Goal: Task Accomplishment & Management: Manage account settings

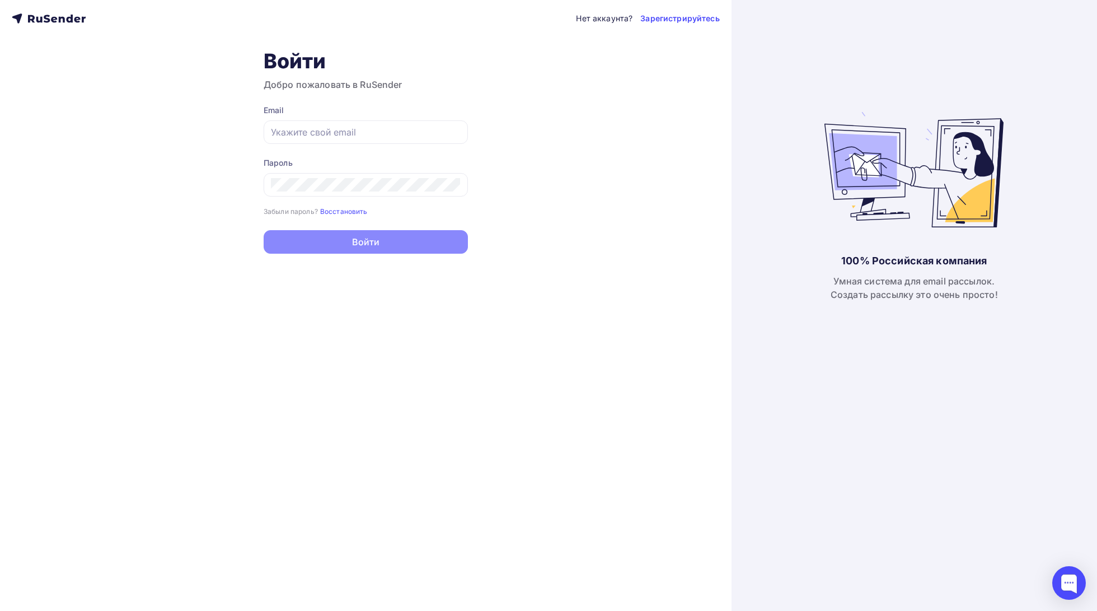
type input "[EMAIL_ADDRESS][DOMAIN_NAME]"
click at [363, 245] on button "Войти" at bounding box center [366, 242] width 204 height 24
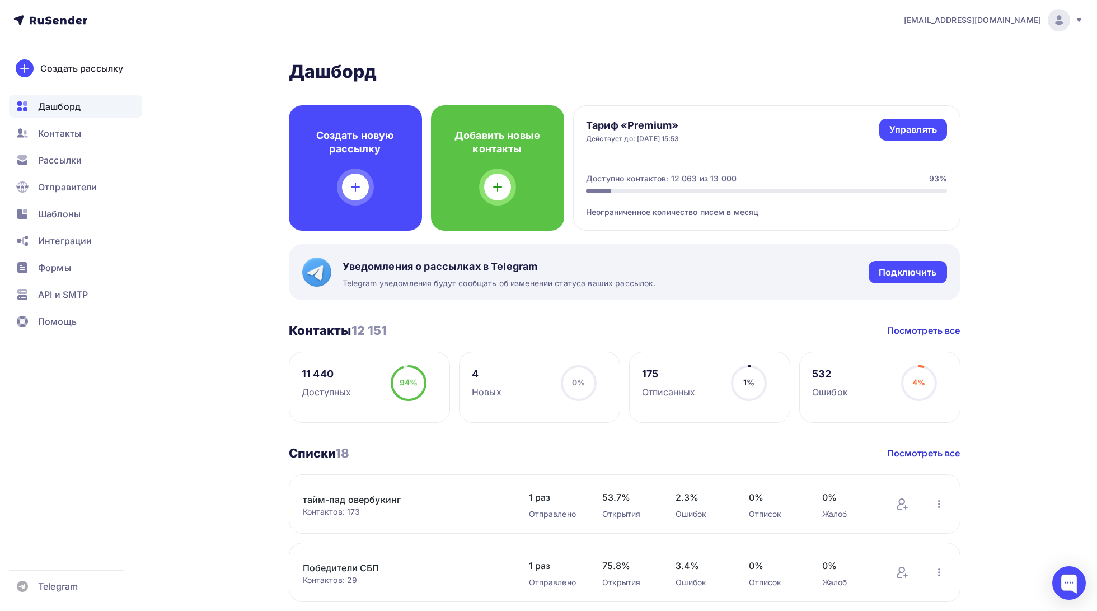
click at [1045, 15] on div "[EMAIL_ADDRESS][DOMAIN_NAME]" at bounding box center [994, 20] width 180 height 22
click at [952, 73] on link "[DEMOGRAPHIC_DATA]" at bounding box center [983, 71] width 188 height 22
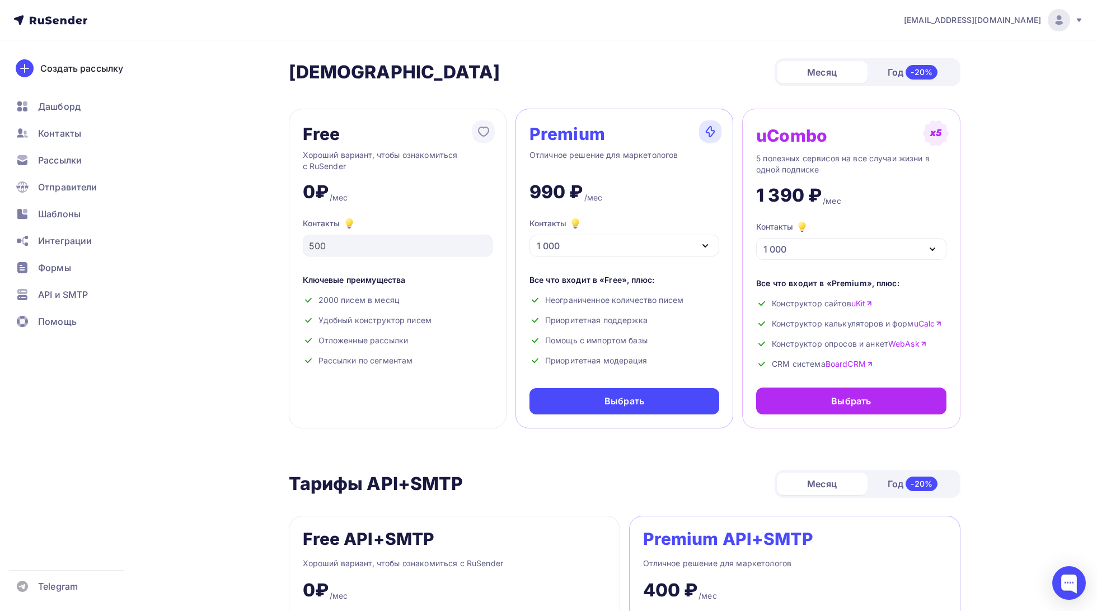
click at [1010, 20] on span "[EMAIL_ADDRESS][DOMAIN_NAME]" at bounding box center [972, 20] width 137 height 11
click at [952, 48] on link "Аккаунт" at bounding box center [983, 49] width 188 height 22
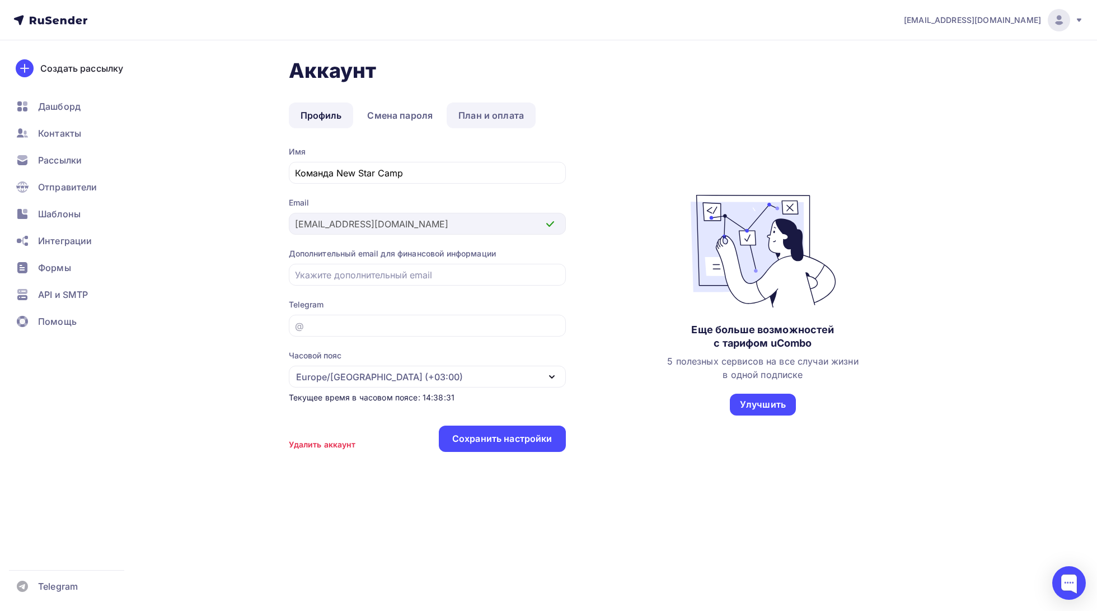
click at [512, 116] on link "План и оплата" at bounding box center [491, 115] width 89 height 26
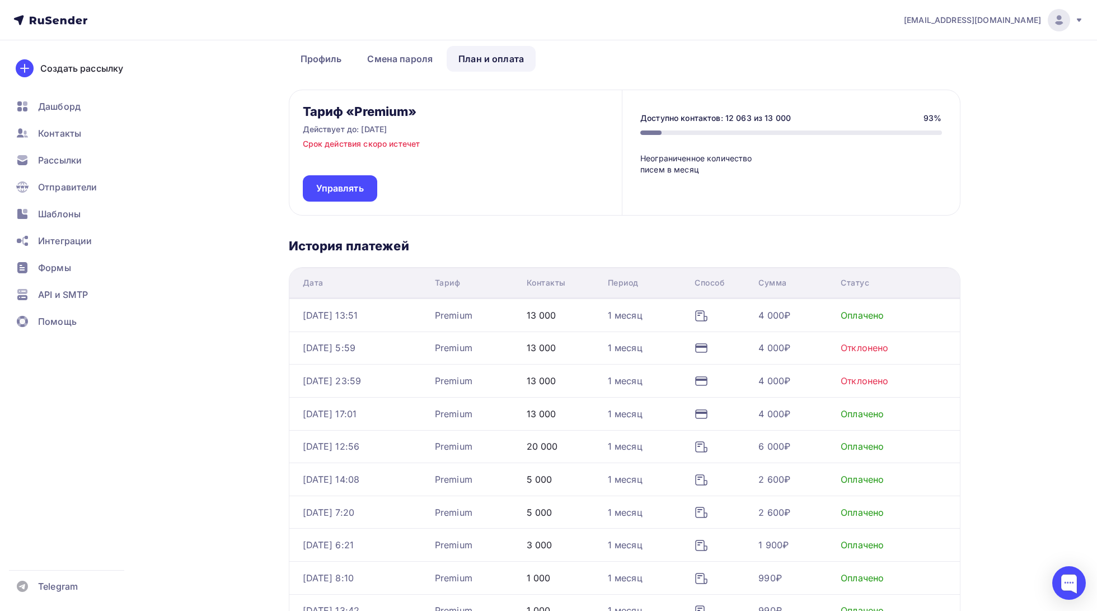
scroll to position [57, 0]
drag, startPoint x: 712, startPoint y: 443, endPoint x: 787, endPoint y: 508, distance: 98.9
click at [788, 510] on tbody "[DATE] 13:51 Premium 13 000 1 месяц 4 000₽ Оплачено [DATE] 5:59 Premium 13 000 …" at bounding box center [624, 462] width 671 height 328
click at [934, 409] on div "Оплачено" at bounding box center [893, 413] width 105 height 13
click at [708, 412] on icon at bounding box center [701, 413] width 13 height 13
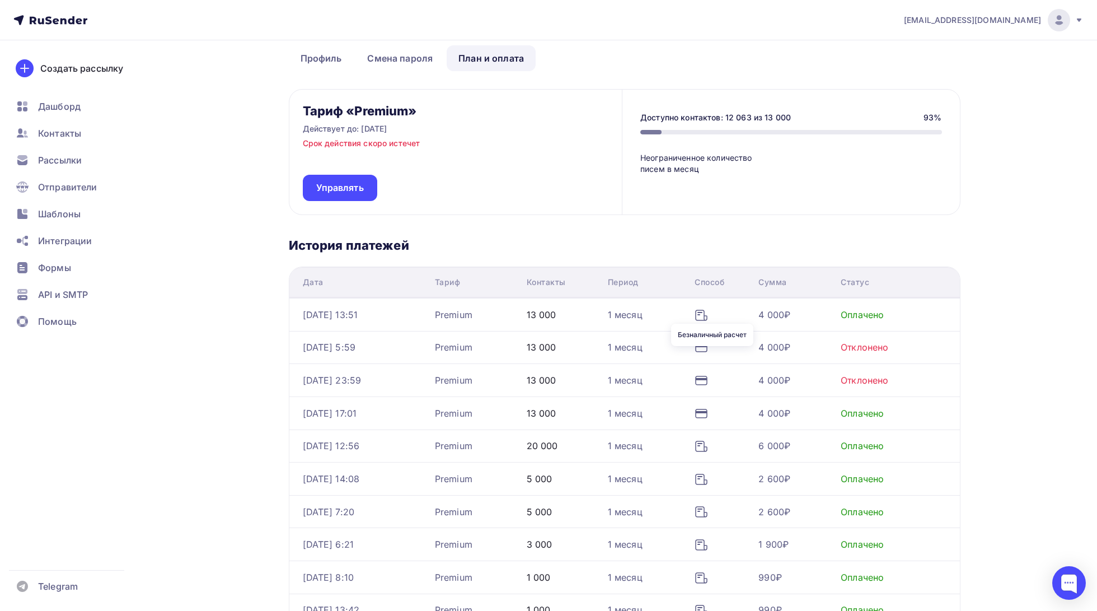
click at [708, 314] on icon at bounding box center [701, 315] width 13 height 13
